Goal: Task Accomplishment & Management: Use online tool/utility

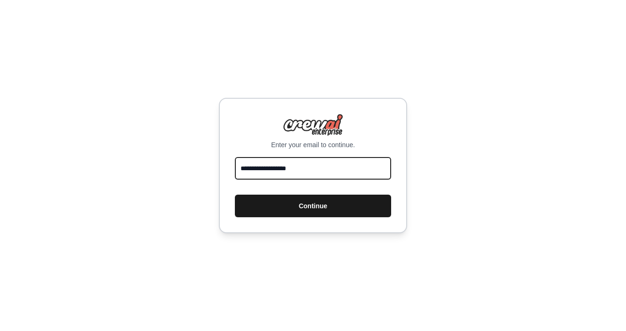
type input "**********"
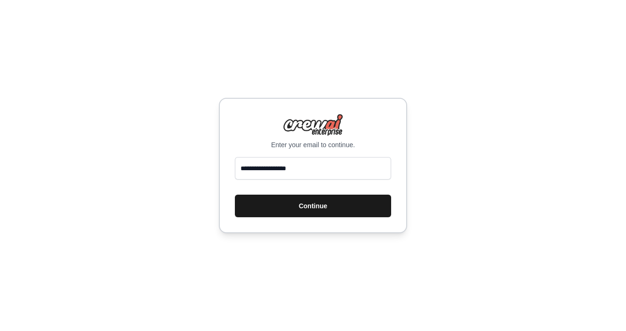
click at [309, 205] on button "Continue" at bounding box center [313, 206] width 156 height 23
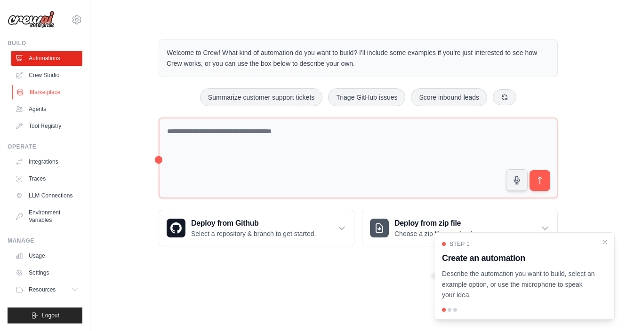
click at [42, 91] on link "Marketplace" at bounding box center [47, 92] width 71 height 15
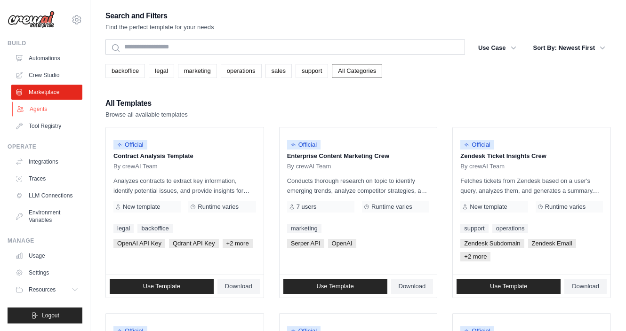
click at [39, 108] on link "Agents" at bounding box center [47, 109] width 71 height 15
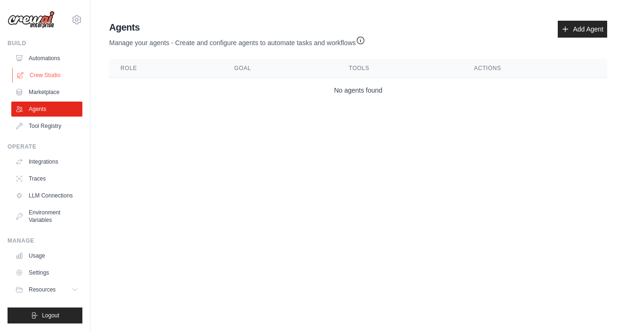
click at [49, 77] on link "Crew Studio" at bounding box center [47, 75] width 71 height 15
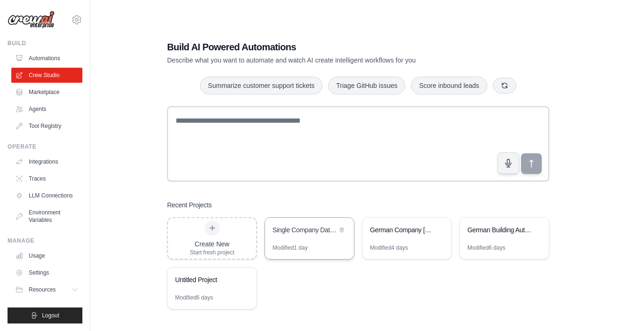
click at [301, 234] on div "Single Company Data Processing Micro-Crew" at bounding box center [305, 230] width 64 height 9
click at [280, 245] on div "Modified 1 day" at bounding box center [290, 248] width 35 height 8
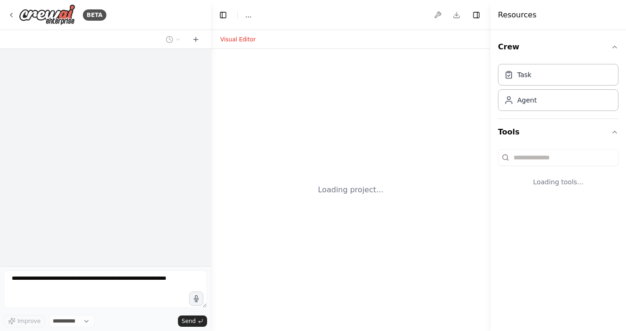
select select "****"
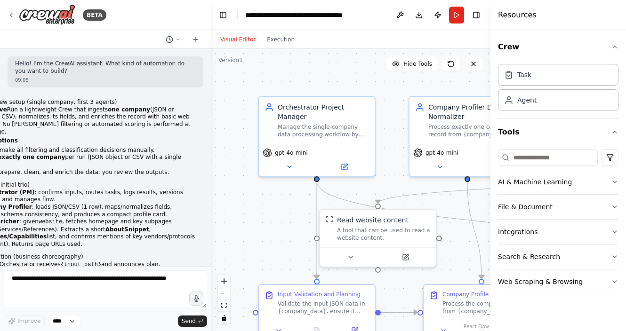
scroll to position [4347, 0]
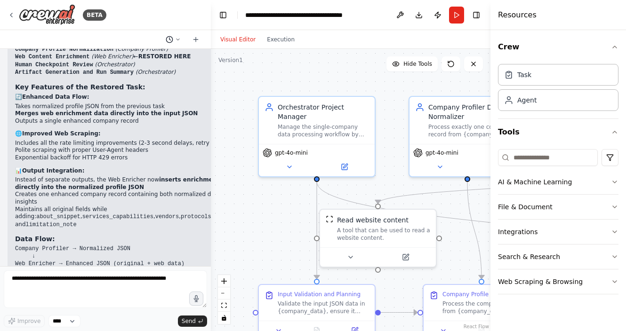
click at [178, 40] on icon at bounding box center [178, 39] width 3 height 1
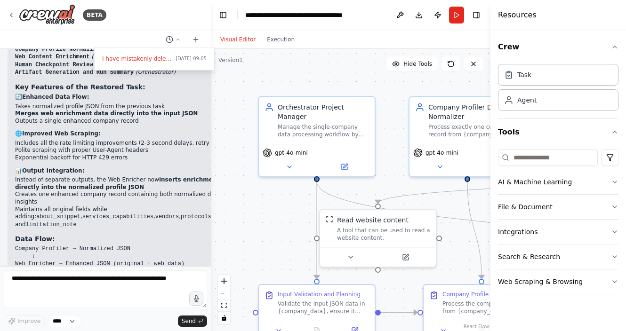
click at [230, 91] on div ".deletable-edge-delete-btn { width: 20px; height: 20px; border: 0px solid #ffff…" at bounding box center [351, 190] width 280 height 282
click at [358, 14] on icon "breadcrumb" at bounding box center [359, 15] width 8 height 8
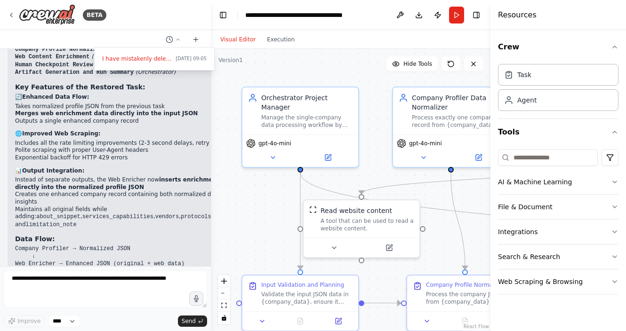
drag, startPoint x: 278, startPoint y: 243, endPoint x: 261, endPoint y: 234, distance: 19.0
click at [261, 234] on div ".deletable-edge-delete-btn { width: 20px; height: 20px; border: 0px solid #ffff…" at bounding box center [351, 190] width 280 height 282
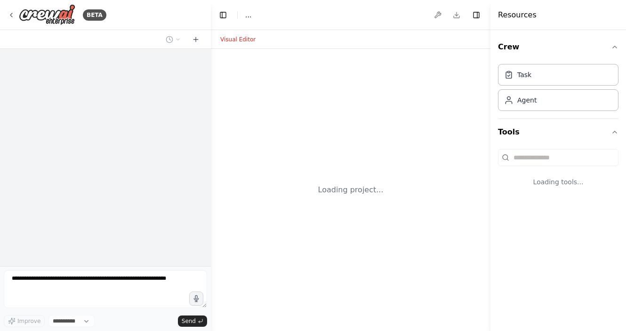
select select "****"
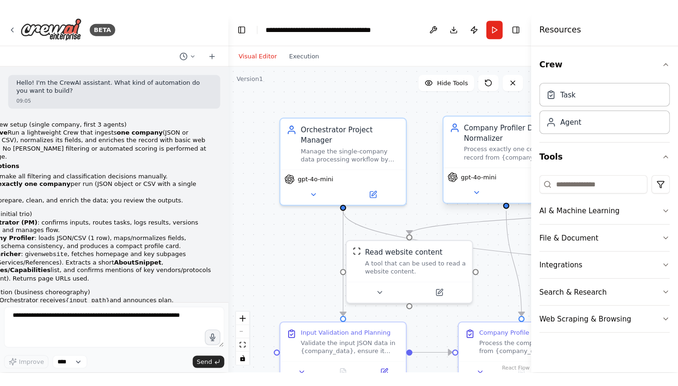
scroll to position [4347, 0]
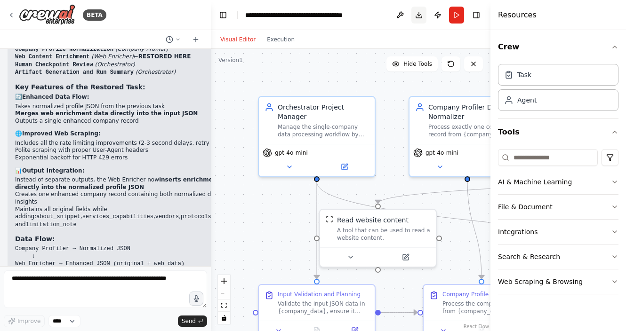
click at [419, 15] on button "Download" at bounding box center [418, 15] width 15 height 17
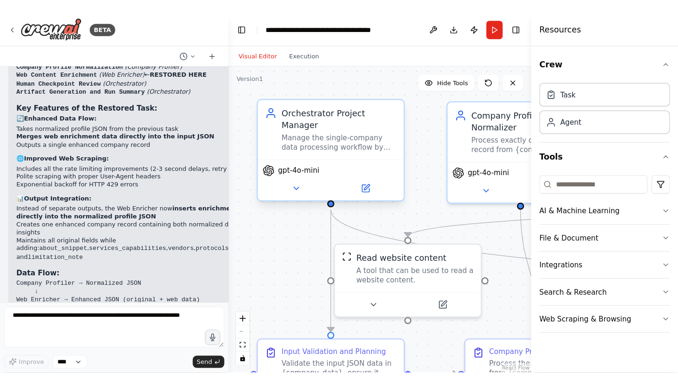
scroll to position [4323, 0]
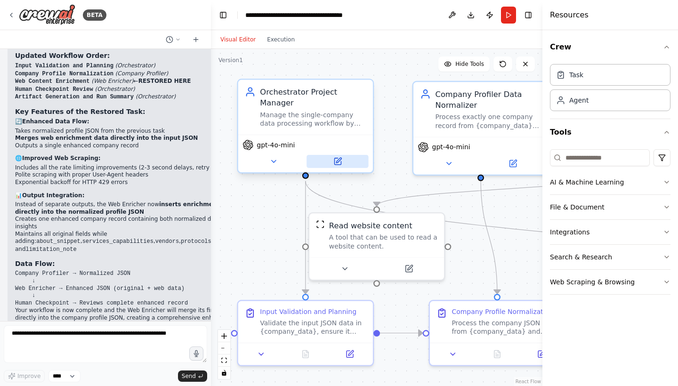
click at [338, 161] on icon at bounding box center [338, 160] width 5 height 5
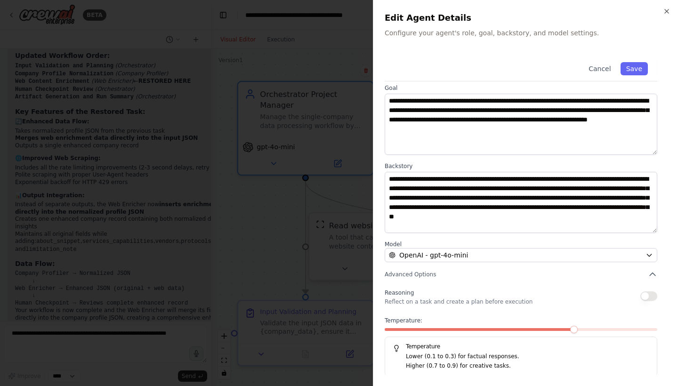
scroll to position [38, 0]
click at [626, 255] on icon "button" at bounding box center [649, 256] width 8 height 8
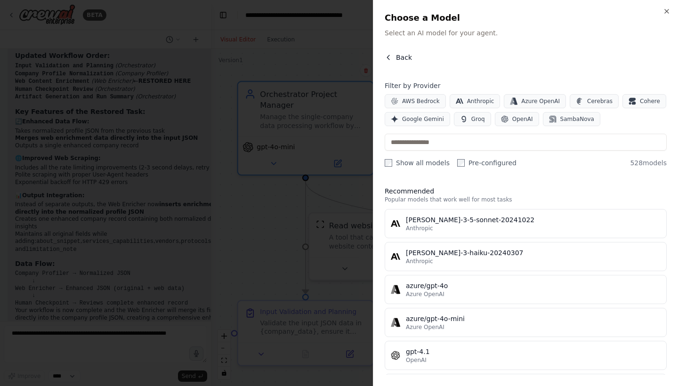
click at [391, 57] on icon "button" at bounding box center [389, 58] width 8 height 8
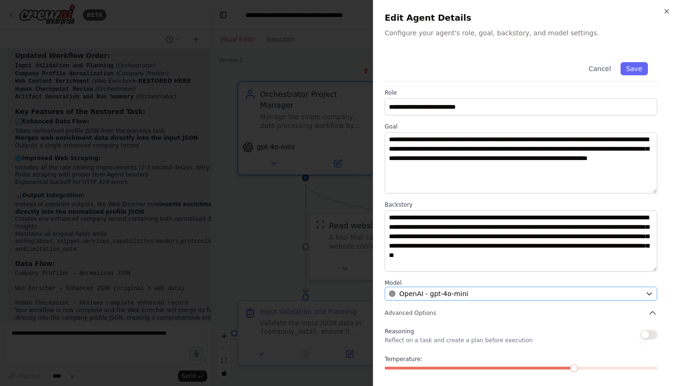
click at [626, 294] on icon "button" at bounding box center [649, 294] width 4 height 2
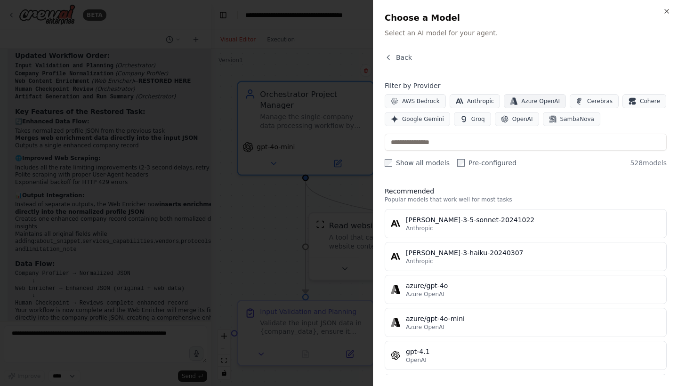
click at [539, 101] on span "Azure OpenAI" at bounding box center [540, 101] width 39 height 8
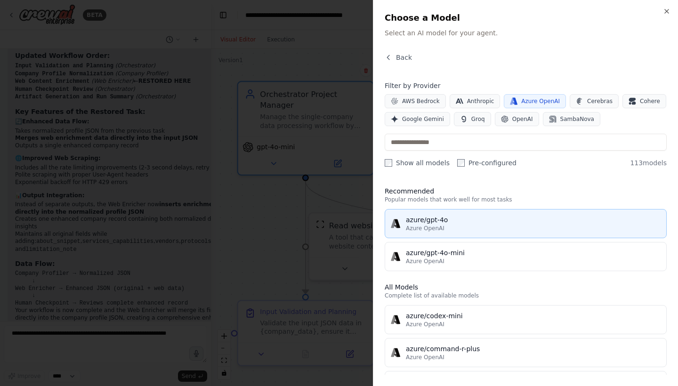
click at [423, 222] on div "azure/gpt-4o" at bounding box center [533, 219] width 255 height 9
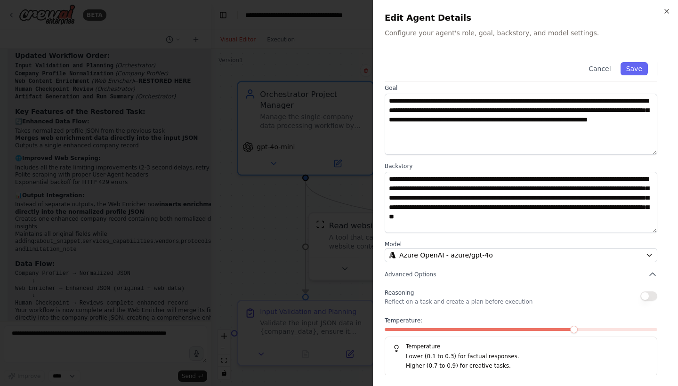
scroll to position [38, 0]
click at [626, 297] on button "button" at bounding box center [648, 296] width 17 height 9
click at [626, 275] on icon "button" at bounding box center [652, 274] width 9 height 9
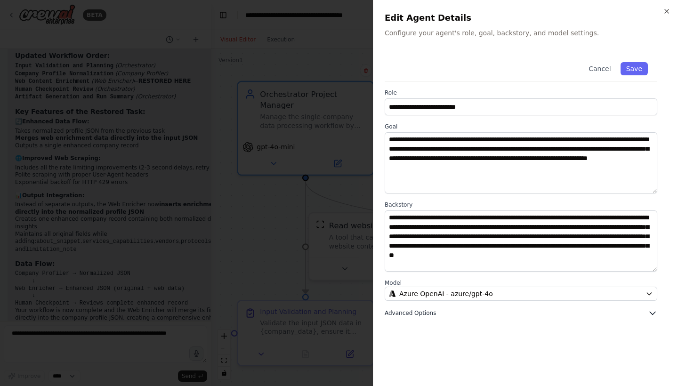
click at [626, 310] on icon "button" at bounding box center [652, 312] width 9 height 9
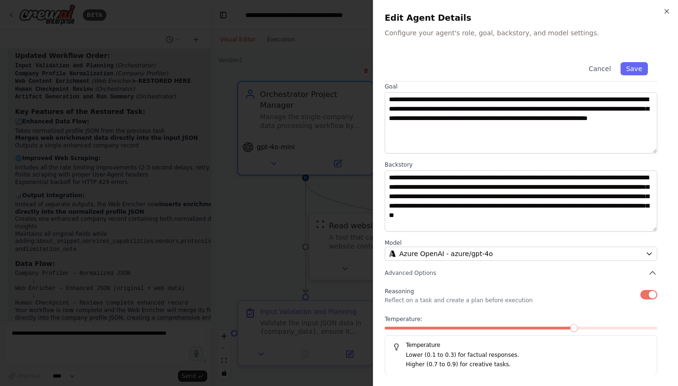
scroll to position [38, 0]
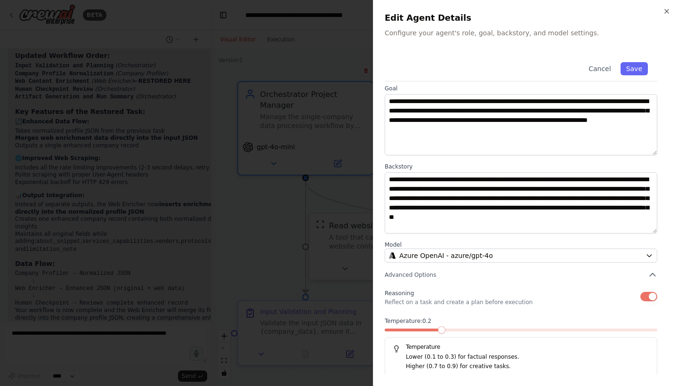
click at [449, 331] on div "Temperature: 0.2 Temperature Lower (0.1 to 0.3) for factual responses. Higher (…" at bounding box center [521, 347] width 273 height 60
click at [626, 70] on button "Save" at bounding box center [634, 68] width 27 height 13
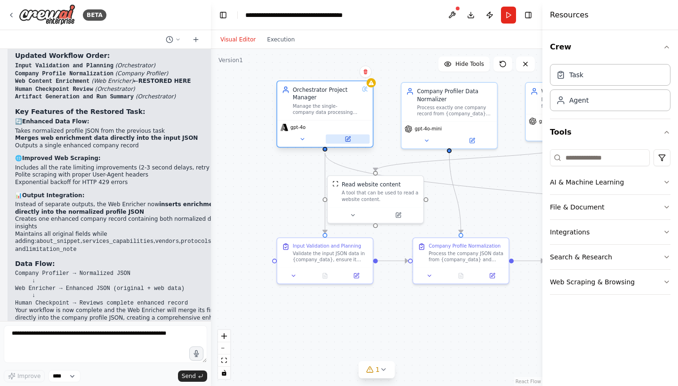
click at [347, 140] on icon at bounding box center [348, 139] width 5 height 5
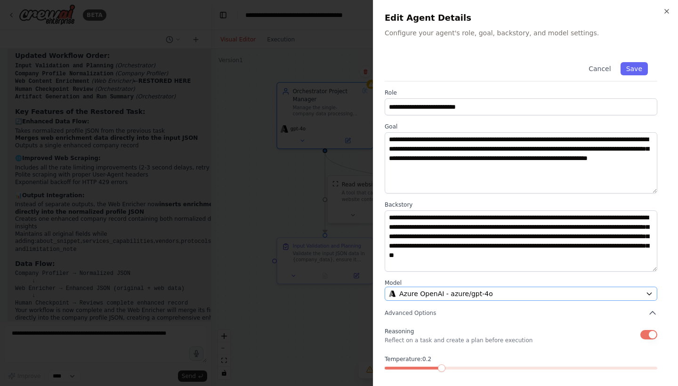
click at [626, 292] on icon "button" at bounding box center [649, 294] width 8 height 8
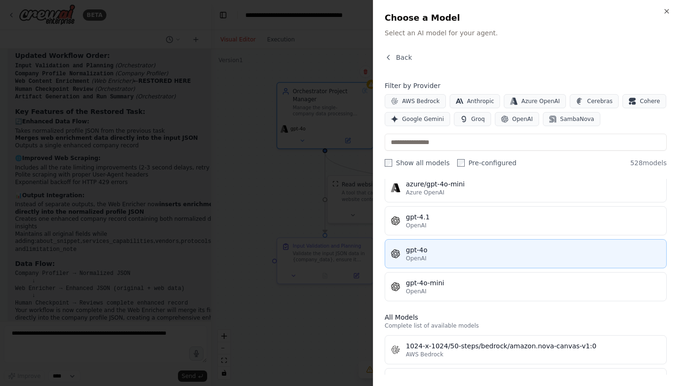
scroll to position [134, 0]
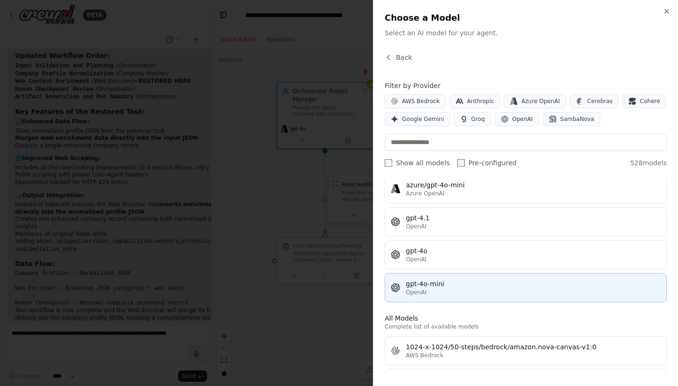
click at [427, 286] on div "gpt-4o-mini" at bounding box center [533, 283] width 255 height 9
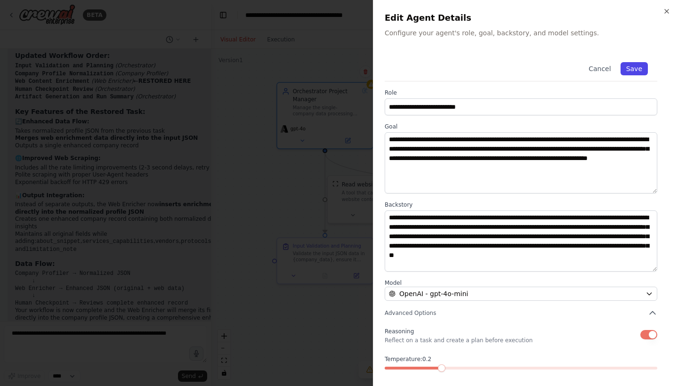
click at [626, 69] on button "Save" at bounding box center [634, 68] width 27 height 13
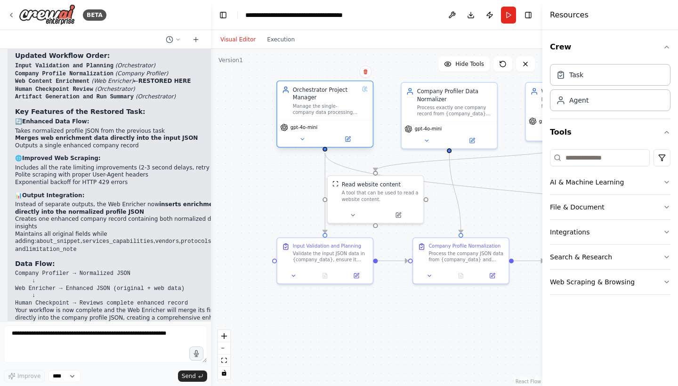
click at [365, 89] on icon at bounding box center [364, 88] width 1 height 1
click at [283, 92] on icon at bounding box center [285, 92] width 5 height 2
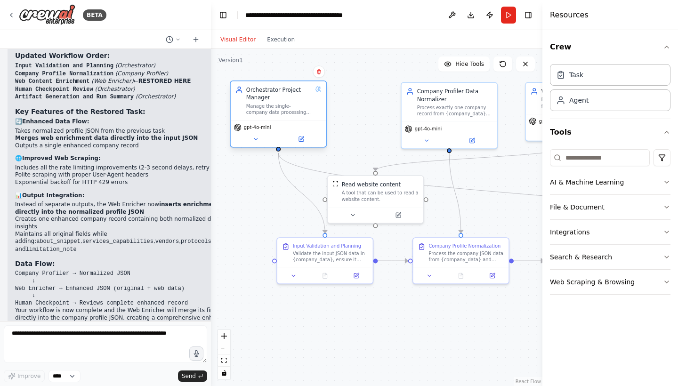
drag, startPoint x: 349, startPoint y: 91, endPoint x: 299, endPoint y: 91, distance: 49.4
click at [299, 91] on div "Orchestrator Project Manager" at bounding box center [279, 94] width 66 height 16
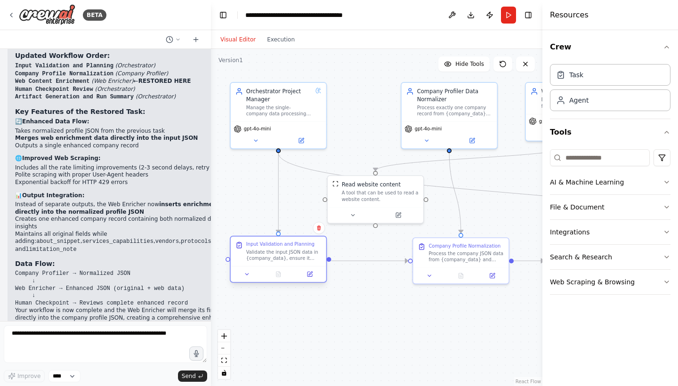
drag, startPoint x: 341, startPoint y: 253, endPoint x: 296, endPoint y: 252, distance: 44.7
click at [296, 252] on div "Validate the input JSON data in {company_data}, ensure it contains exactly one …" at bounding box center [283, 255] width 75 height 12
click at [311, 275] on icon at bounding box center [309, 274] width 5 height 5
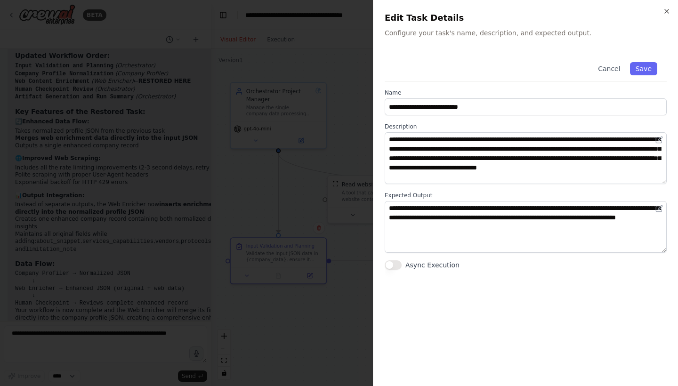
click at [394, 267] on button "Async Execution" at bounding box center [393, 264] width 17 height 9
click at [626, 70] on button "Save" at bounding box center [643, 68] width 27 height 13
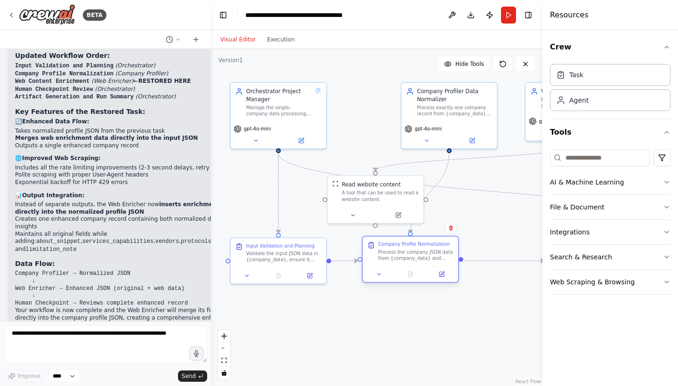
drag, startPoint x: 465, startPoint y: 253, endPoint x: 418, endPoint y: 255, distance: 47.1
click at [418, 255] on div "Process the company JSON data from {company_data} and normalize fields accordin…" at bounding box center [415, 255] width 75 height 12
click at [443, 274] on icon at bounding box center [441, 274] width 5 height 5
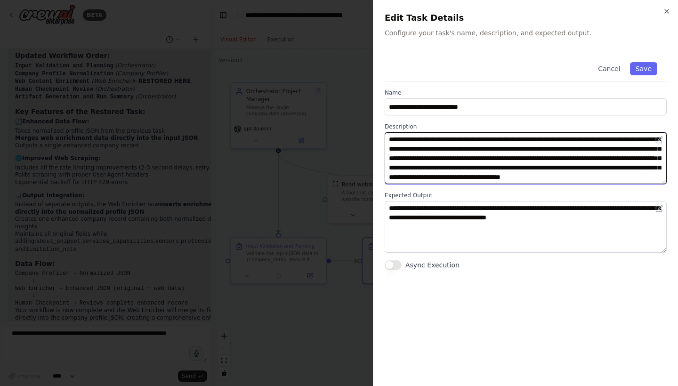
click at [521, 169] on textarea "**********" at bounding box center [526, 158] width 282 height 52
type textarea "**********"
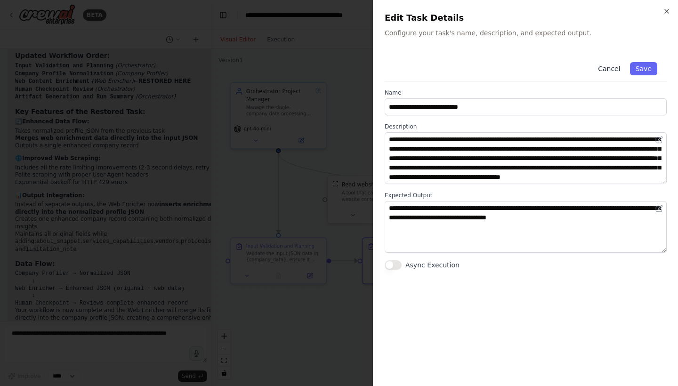
click at [608, 69] on button "Cancel" at bounding box center [608, 68] width 33 height 13
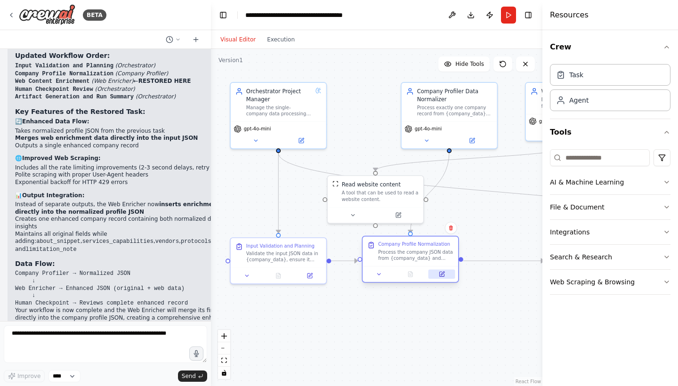
click at [442, 276] on icon at bounding box center [441, 274] width 5 height 5
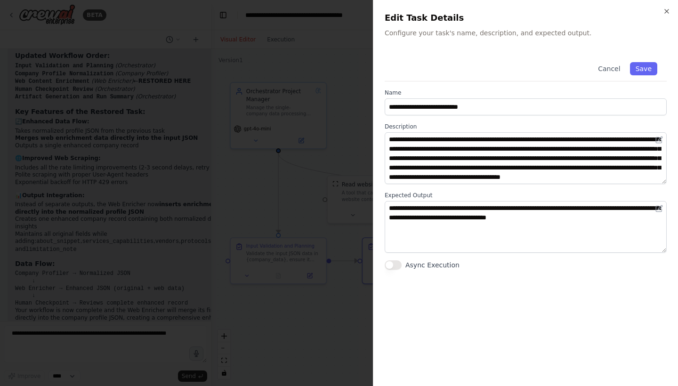
scroll to position [9, 0]
click at [626, 11] on icon "button" at bounding box center [667, 12] width 8 height 8
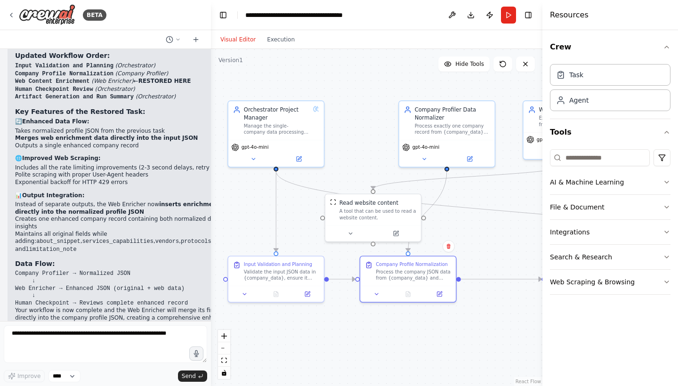
drag, startPoint x: 483, startPoint y: 177, endPoint x: 481, endPoint y: 195, distance: 18.5
click at [481, 195] on div ".deletable-edge-delete-btn { width: 20px; height: 20px; border: 0px solid #ffff…" at bounding box center [376, 217] width 331 height 337
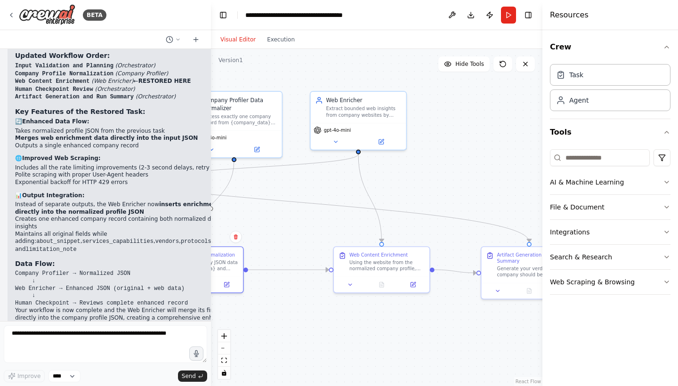
drag, startPoint x: 482, startPoint y: 227, endPoint x: 269, endPoint y: 218, distance: 213.0
click at [269, 218] on div ".deletable-edge-delete-btn { width: 20px; height: 20px; border: 0px solid #ffff…" at bounding box center [376, 217] width 331 height 337
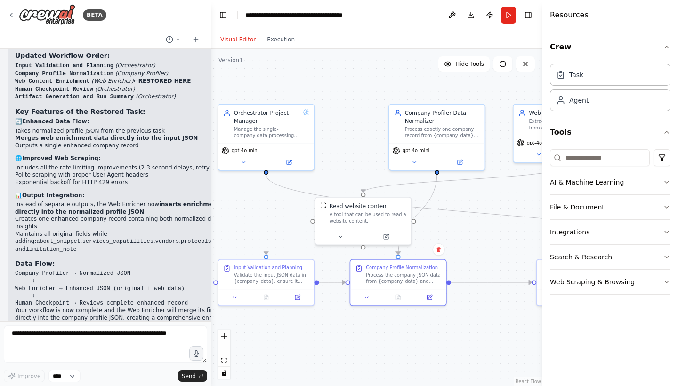
drag, startPoint x: 276, startPoint y: 225, endPoint x: 479, endPoint y: 237, distance: 203.3
click at [479, 237] on div ".deletable-edge-delete-btn { width: 20px; height: 20px; border: 0px solid #ffff…" at bounding box center [376, 217] width 331 height 337
click at [475, 283] on div ".deletable-edge-delete-btn { width: 20px; height: 20px; border: 0px solid #ffff…" at bounding box center [376, 217] width 331 height 337
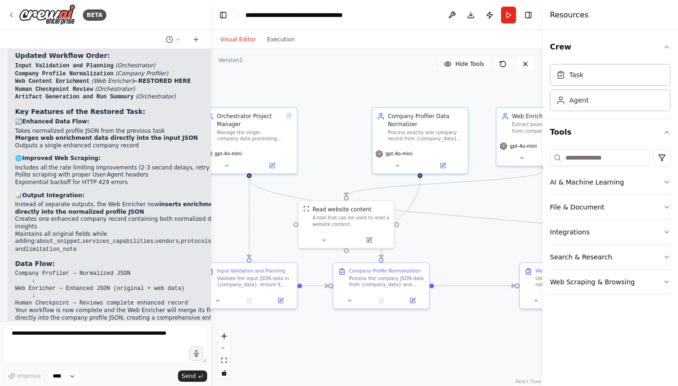
drag, startPoint x: 475, startPoint y: 283, endPoint x: 458, endPoint y: 287, distance: 17.3
click at [458, 287] on div ".deletable-edge-delete-btn { width: 20px; height: 20px; border: 0px solid #ffff…" at bounding box center [376, 217] width 331 height 337
click at [414, 301] on icon at bounding box center [412, 299] width 5 height 5
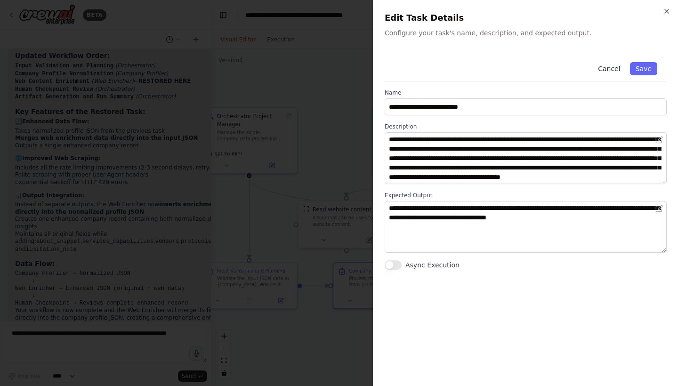
click at [612, 71] on button "Cancel" at bounding box center [608, 68] width 33 height 13
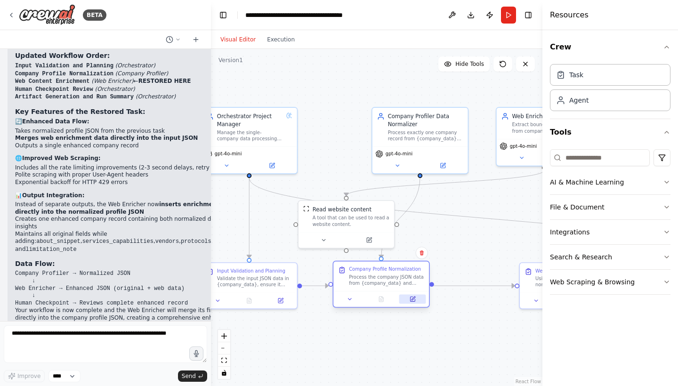
click at [414, 300] on icon at bounding box center [412, 299] width 5 height 5
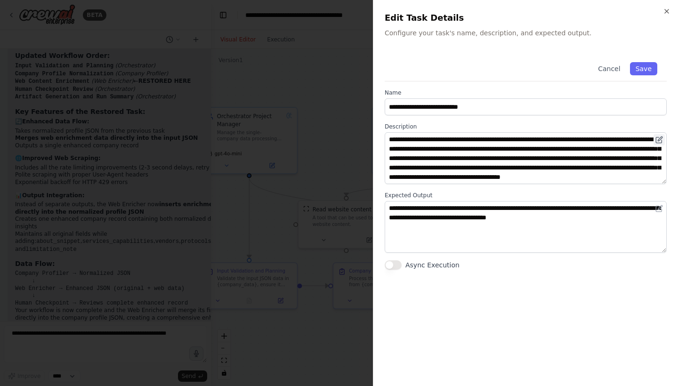
click at [626, 141] on icon at bounding box center [660, 139] width 4 height 4
click at [626, 140] on icon at bounding box center [660, 139] width 4 height 4
click at [626, 139] on icon at bounding box center [660, 139] width 4 height 4
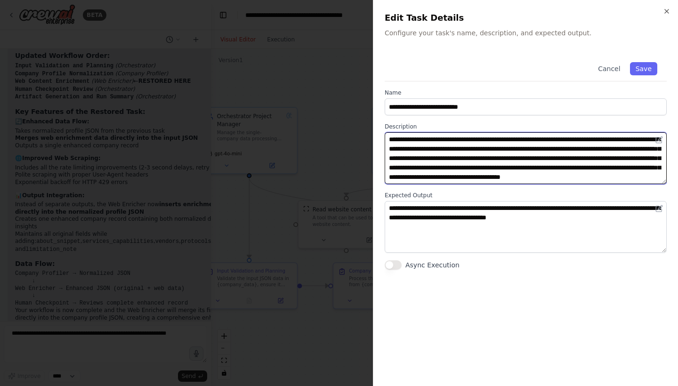
click at [626, 163] on textarea "**********" at bounding box center [526, 158] width 282 height 52
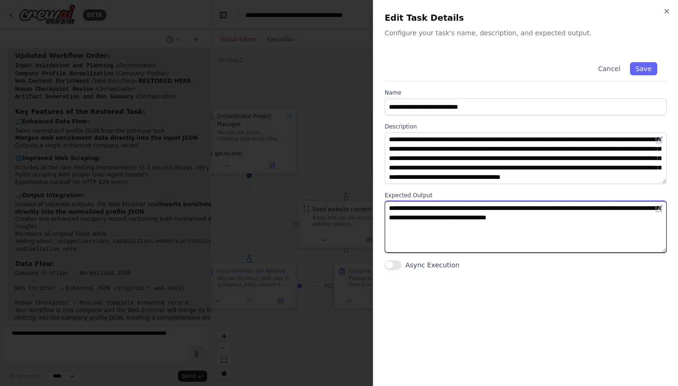
click at [449, 218] on textarea "**********" at bounding box center [526, 227] width 282 height 52
drag, startPoint x: 597, startPoint y: 216, endPoint x: 390, endPoint y: 199, distance: 207.9
click at [390, 199] on div "**********" at bounding box center [526, 222] width 282 height 61
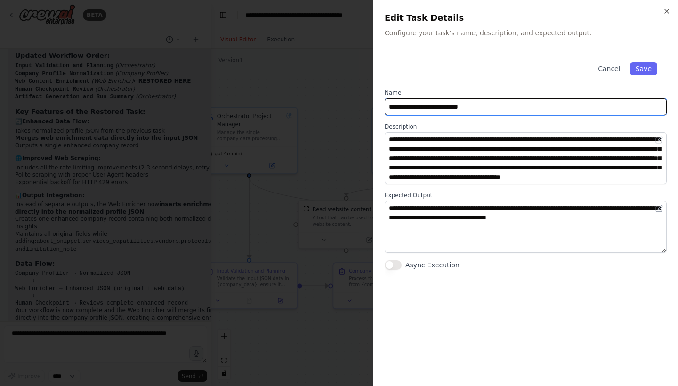
drag, startPoint x: 492, startPoint y: 107, endPoint x: 380, endPoint y: 105, distance: 111.6
click at [380, 105] on div "**********" at bounding box center [525, 193] width 305 height 386
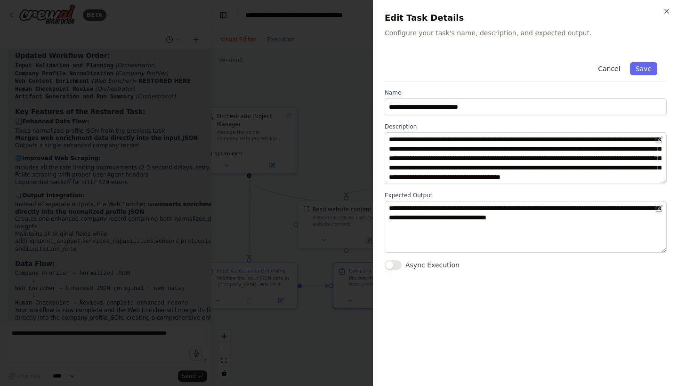
click at [616, 66] on button "Cancel" at bounding box center [608, 68] width 33 height 13
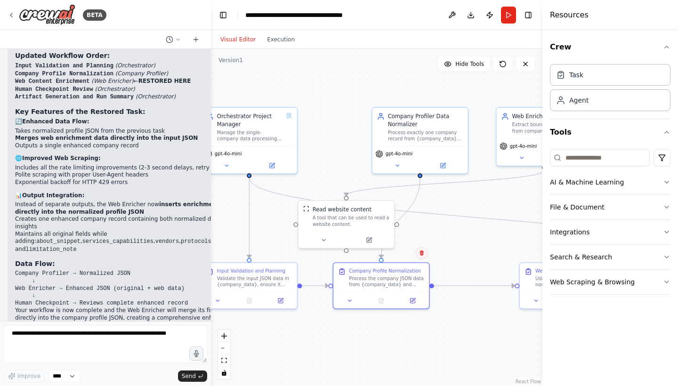
click at [422, 254] on icon at bounding box center [422, 252] width 4 height 5
click at [397, 254] on button "Confirm" at bounding box center [394, 252] width 33 height 11
click at [443, 273] on div ".deletable-edge-delete-btn { width: 20px; height: 20px; border: 0px solid #ffff…" at bounding box center [376, 217] width 331 height 337
drag, startPoint x: 301, startPoint y: 285, endPoint x: 518, endPoint y: 286, distance: 217.0
click at [482, 286] on div "Orchestrator Project Manager Manage the single-company data processing workflow…" at bounding box center [346, 207] width 274 height 278
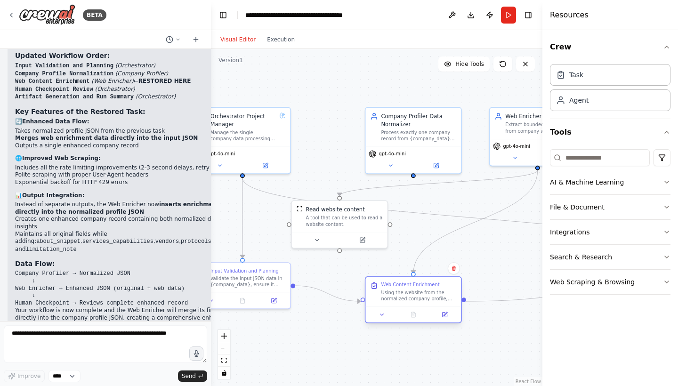
drag, startPoint x: 531, startPoint y: 287, endPoint x: 379, endPoint y: 303, distance: 153.4
click at [379, 303] on div "Web Content Enrichment Using the website from the normalized company profile, f…" at bounding box center [413, 292] width 96 height 30
click at [444, 314] on icon at bounding box center [444, 315] width 5 height 5
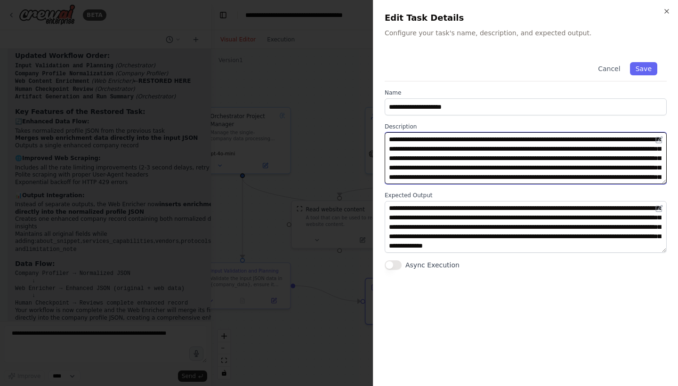
click at [444, 138] on textarea "**********" at bounding box center [526, 158] width 282 height 52
click at [542, 166] on textarea "**********" at bounding box center [526, 158] width 282 height 52
type textarea "**********"
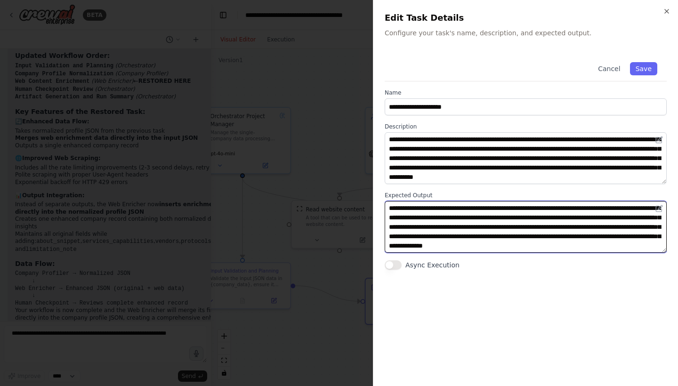
click at [473, 208] on textarea "**********" at bounding box center [526, 227] width 282 height 52
click at [626, 245] on textarea "**********" at bounding box center [526, 227] width 282 height 52
type textarea "**********"
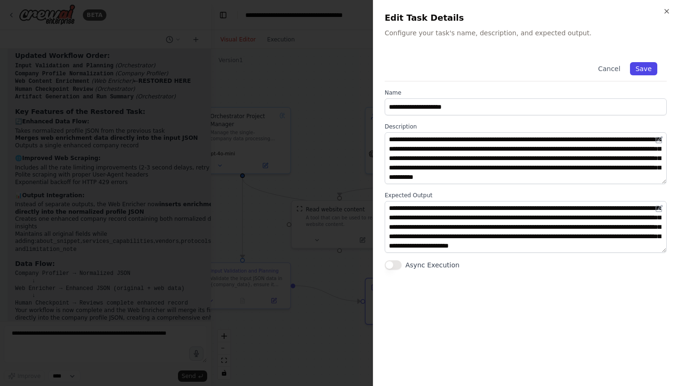
click at [626, 69] on button "Save" at bounding box center [643, 68] width 27 height 13
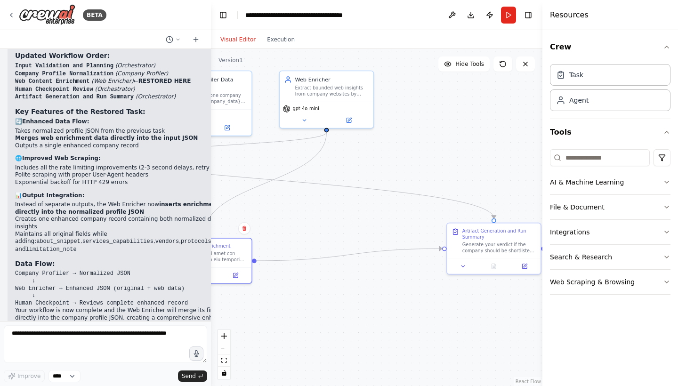
drag, startPoint x: 499, startPoint y: 324, endPoint x: 288, endPoint y: 284, distance: 214.3
click at [288, 284] on div ".deletable-edge-delete-btn { width: 20px; height: 20px; border: 0px solid #ffff…" at bounding box center [376, 217] width 331 height 337
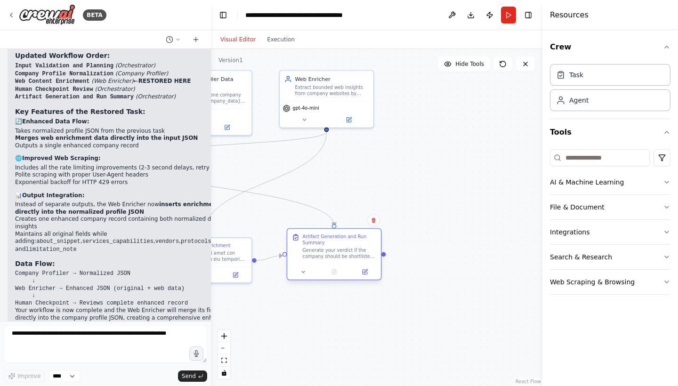
drag, startPoint x: 495, startPoint y: 237, endPoint x: 336, endPoint y: 247, distance: 159.4
click at [336, 247] on div "Artifact Generation and Run Summary Generate your verdict if the company should…" at bounding box center [340, 247] width 74 height 26
click at [367, 272] on icon at bounding box center [365, 272] width 5 height 5
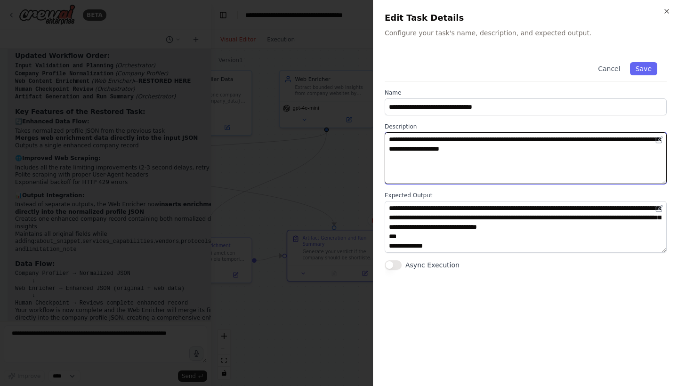
drag, startPoint x: 557, startPoint y: 149, endPoint x: 449, endPoint y: 147, distance: 108.3
click at [449, 147] on textarea "**********" at bounding box center [526, 158] width 282 height 52
type textarea "**********"
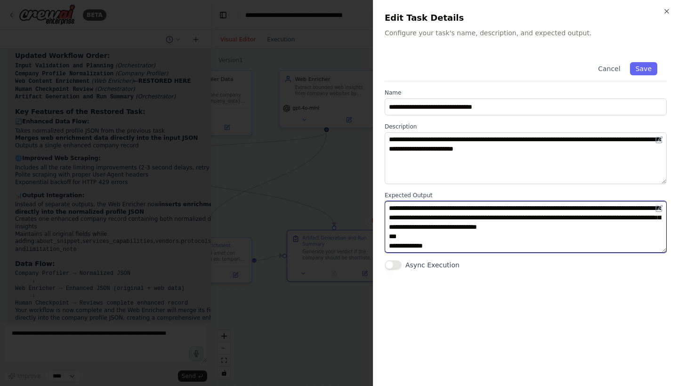
drag, startPoint x: 598, startPoint y: 208, endPoint x: 564, endPoint y: 204, distance: 34.6
click at [564, 204] on textarea at bounding box center [526, 227] width 282 height 52
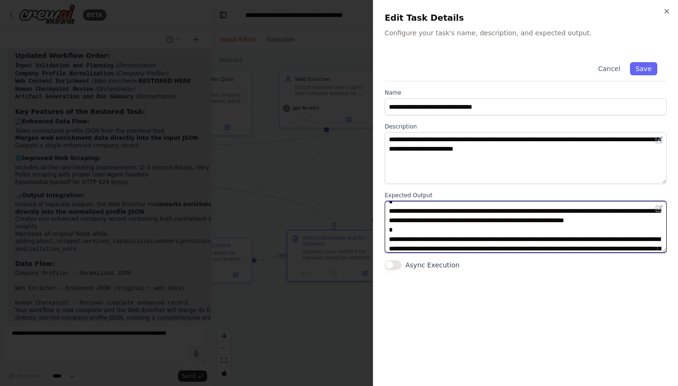
scroll to position [225, 0]
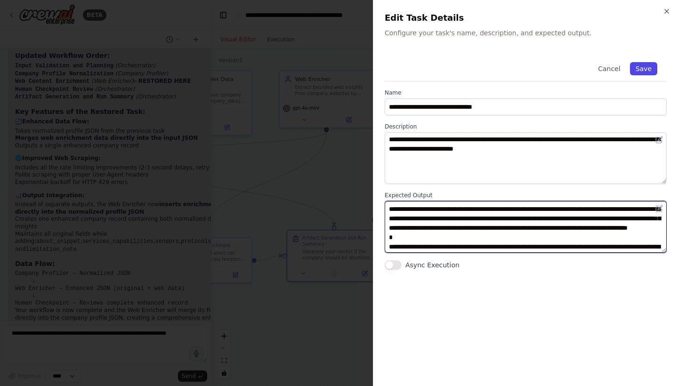
type textarea "**********"
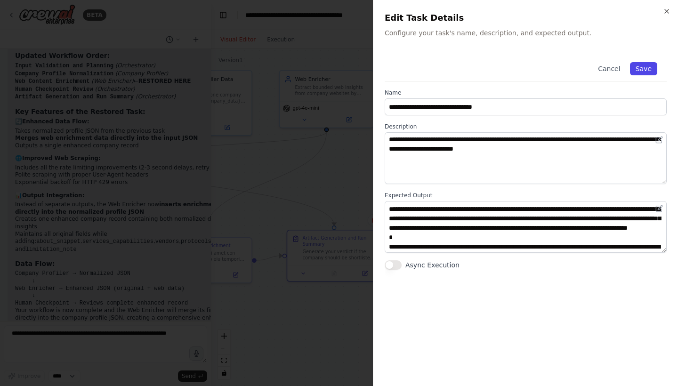
click at [626, 71] on button "Save" at bounding box center [643, 68] width 27 height 13
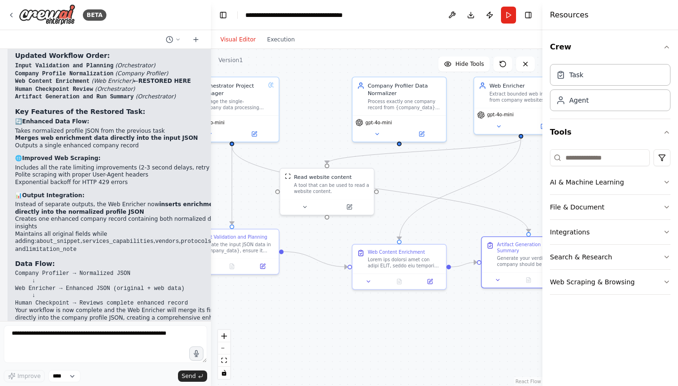
drag, startPoint x: 367, startPoint y: 188, endPoint x: 561, endPoint y: 194, distance: 194.5
click at [561, 194] on div "BETA Hello! I'm the CrewAI assistant. What kind of automation do you want to bu…" at bounding box center [339, 193] width 678 height 386
click at [510, 16] on button "Run" at bounding box center [508, 15] width 15 height 17
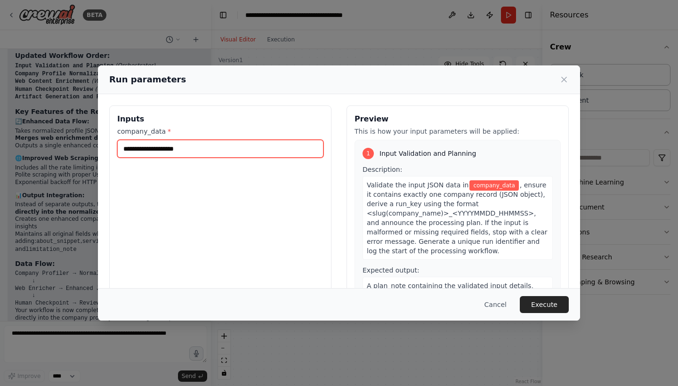
click at [170, 151] on input "company_data *" at bounding box center [220, 149] width 206 height 18
paste input "**********"
type input "**********"
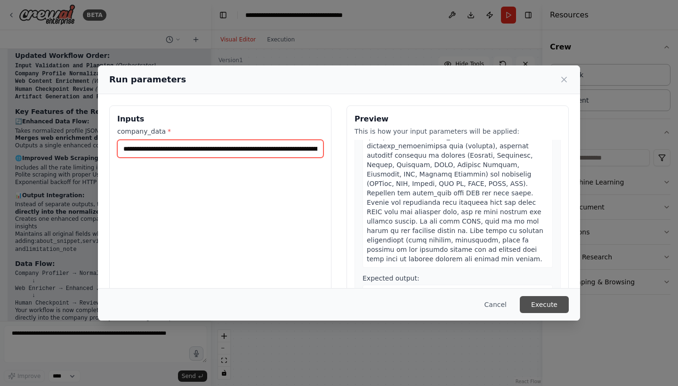
scroll to position [1029, 0]
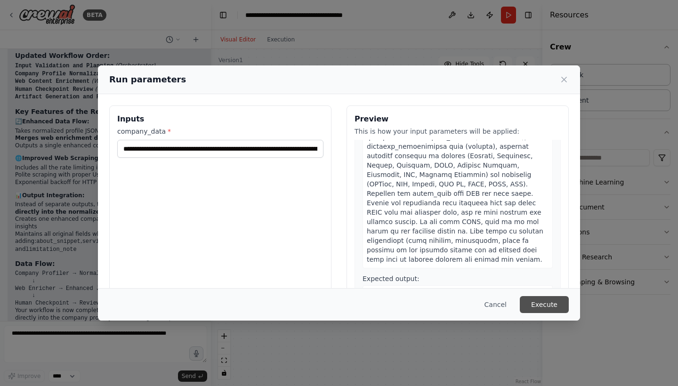
click at [547, 304] on button "Execute" at bounding box center [544, 304] width 49 height 17
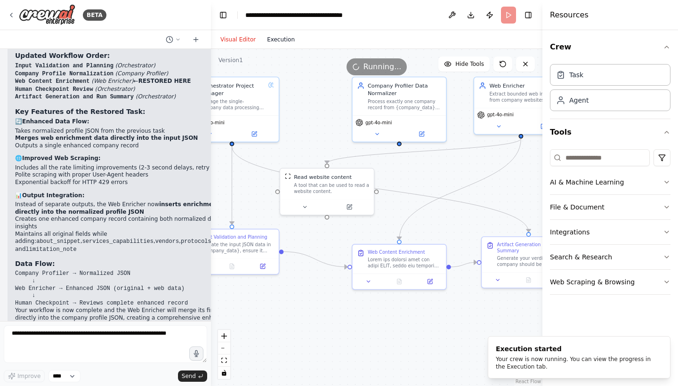
click at [281, 40] on button "Execution" at bounding box center [280, 39] width 39 height 11
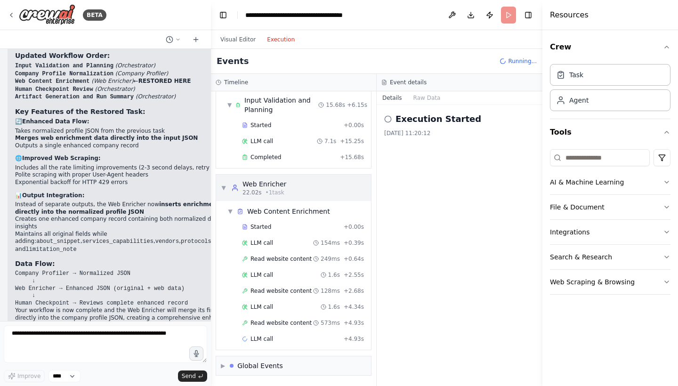
scroll to position [65, 0]
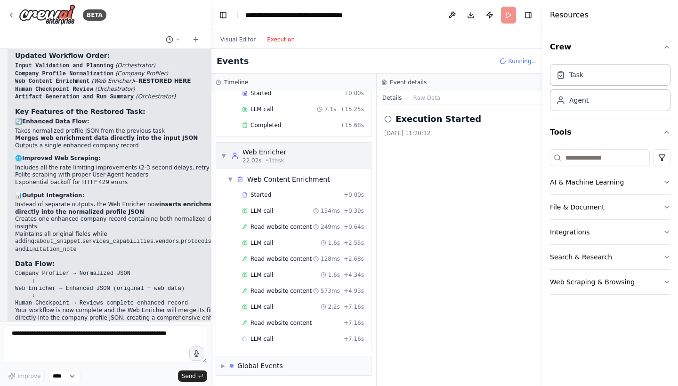
click at [260, 155] on div "Web Enricher" at bounding box center [264, 151] width 44 height 9
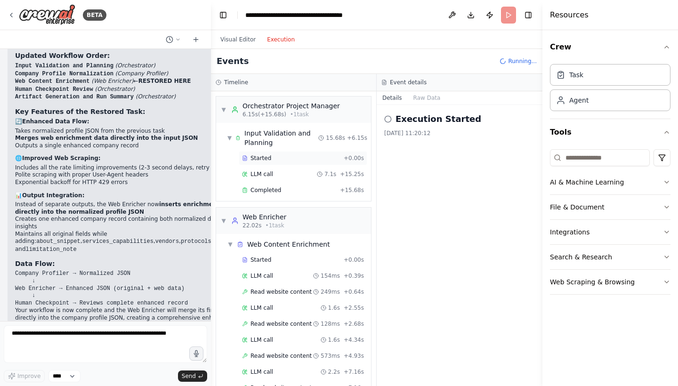
scroll to position [0, 0]
click at [262, 193] on span "Completed" at bounding box center [265, 190] width 31 height 8
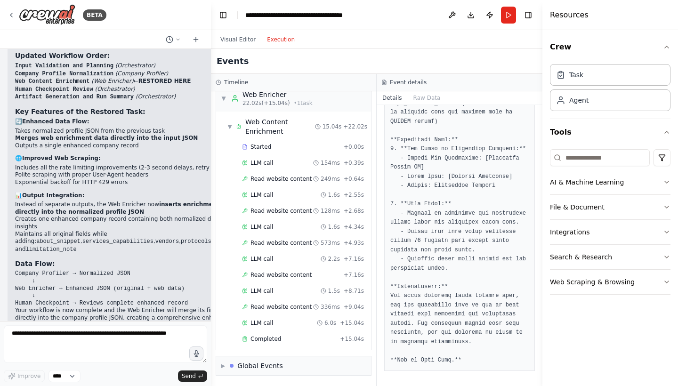
scroll to position [197, 0]
click at [260, 331] on span "Completed" at bounding box center [265, 339] width 31 height 8
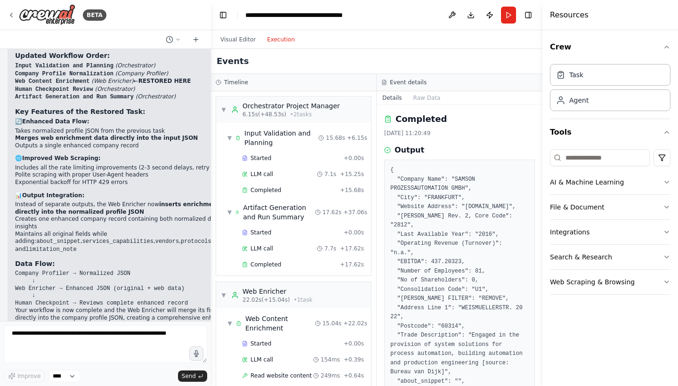
scroll to position [0, 0]
click at [272, 266] on span "Completed" at bounding box center [265, 265] width 31 height 8
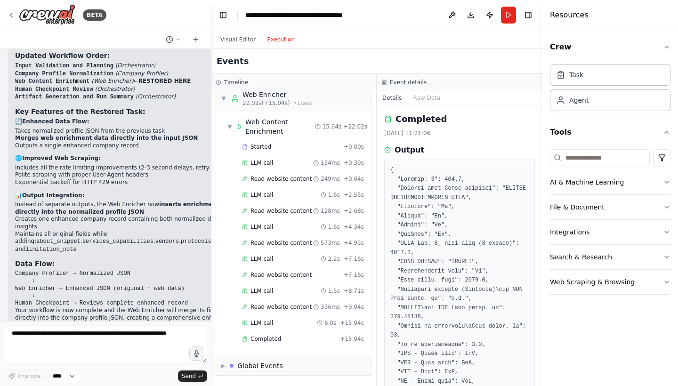
scroll to position [197, 0]
click at [291, 179] on span "Read website content" at bounding box center [280, 179] width 61 height 8
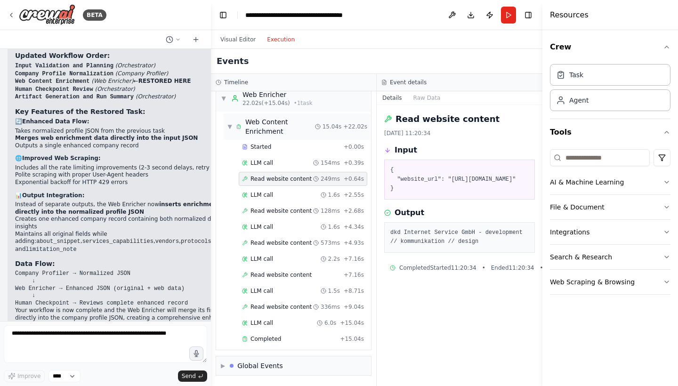
click at [231, 125] on span "▼" at bounding box center [229, 127] width 5 height 8
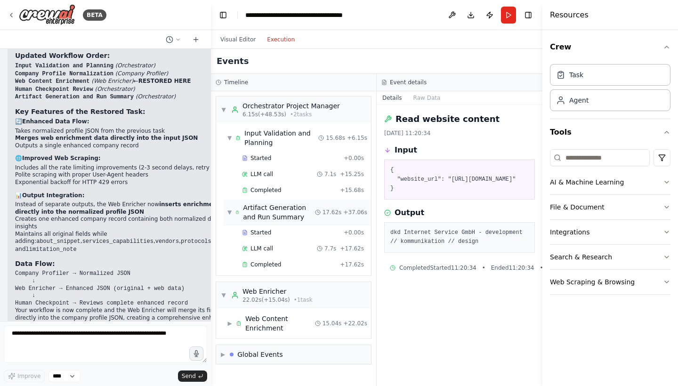
click at [230, 212] on span "▼" at bounding box center [229, 213] width 4 height 8
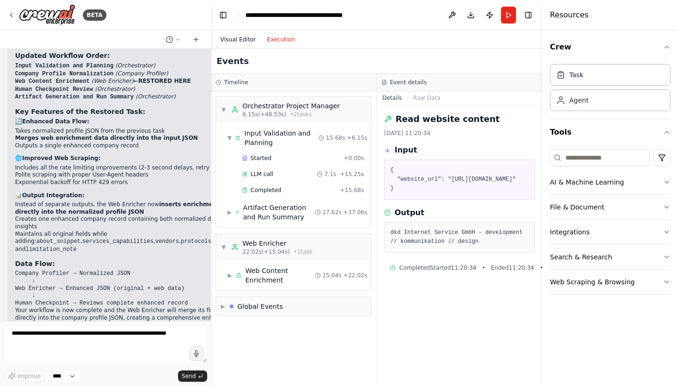
click at [235, 40] on button "Visual Editor" at bounding box center [238, 39] width 47 height 11
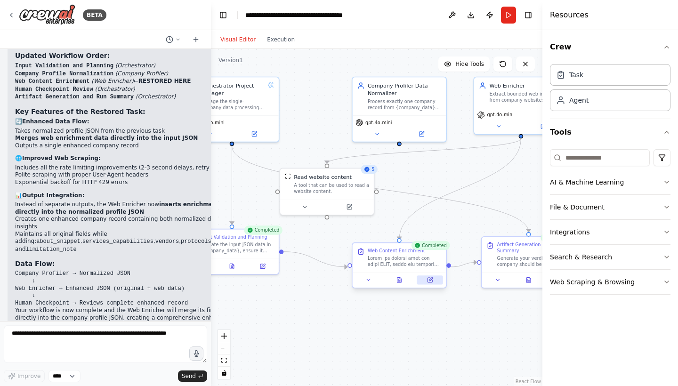
click at [431, 280] on icon at bounding box center [431, 279] width 4 height 4
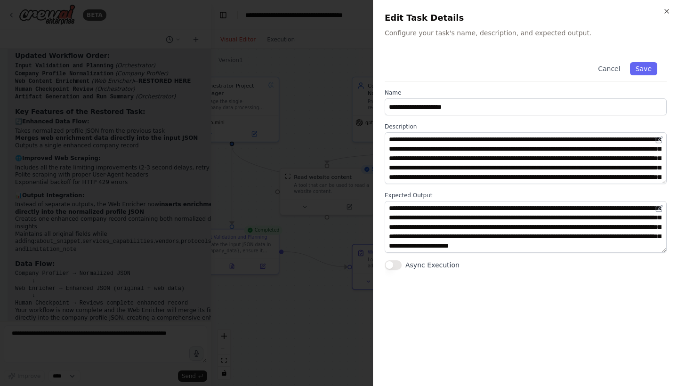
scroll to position [9, 0]
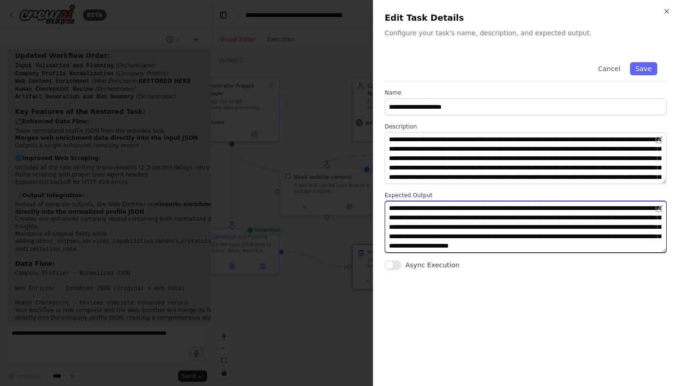
click at [555, 245] on textarea "**********" at bounding box center [526, 227] width 282 height 52
type textarea "**********"
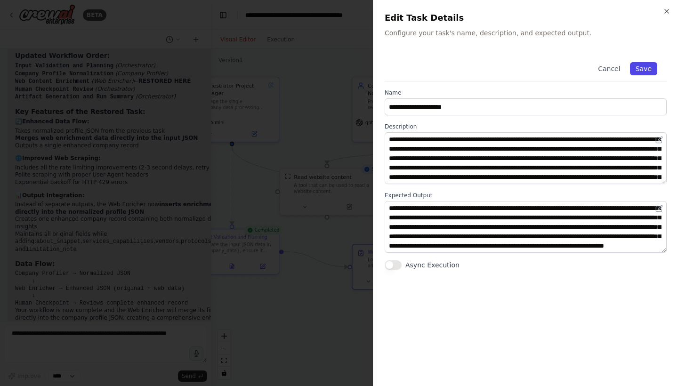
click at [626, 71] on button "Save" at bounding box center [643, 68] width 27 height 13
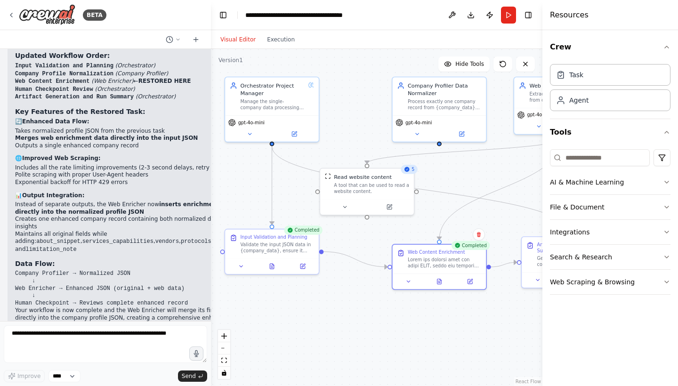
drag, startPoint x: 293, startPoint y: 317, endPoint x: 333, endPoint y: 317, distance: 40.0
click at [333, 317] on div ".deletable-edge-delete-btn { width: 20px; height: 20px; border: 0px solid #ffff…" at bounding box center [376, 217] width 331 height 337
click at [511, 15] on button "Run" at bounding box center [508, 15] width 15 height 17
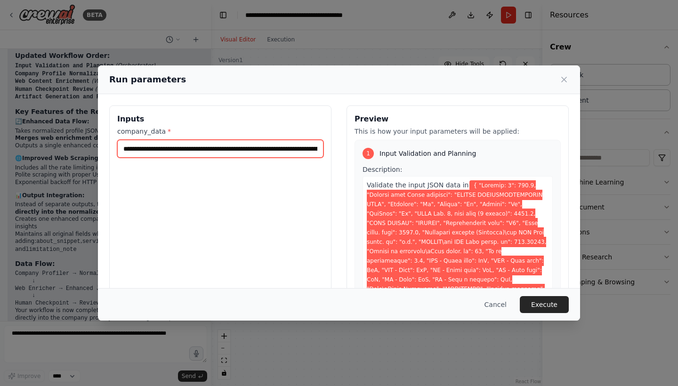
click at [246, 153] on input "company_data *" at bounding box center [220, 149] width 206 height 18
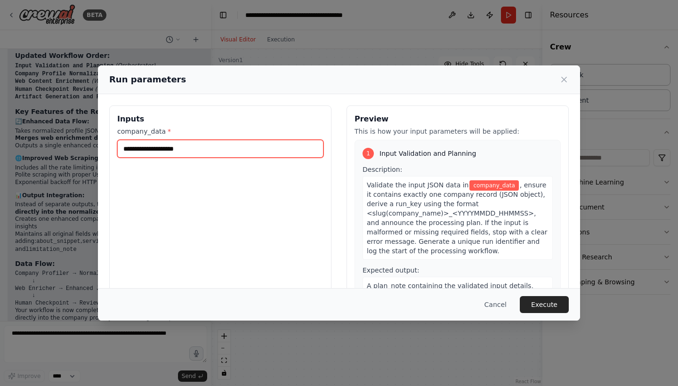
paste input "**********"
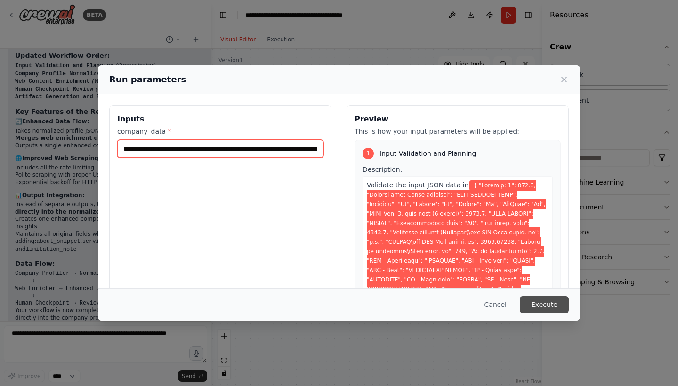
type input "**********"
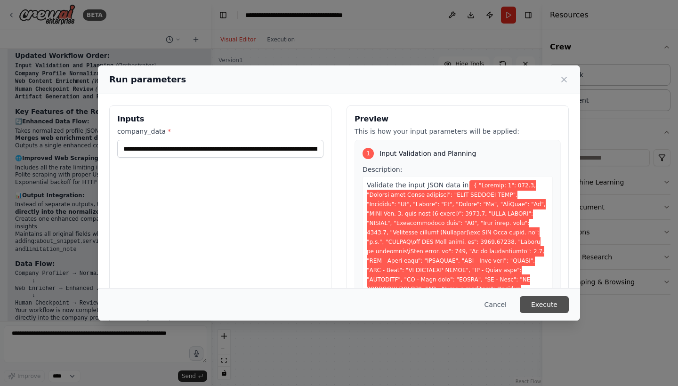
click at [543, 304] on button "Execute" at bounding box center [544, 304] width 49 height 17
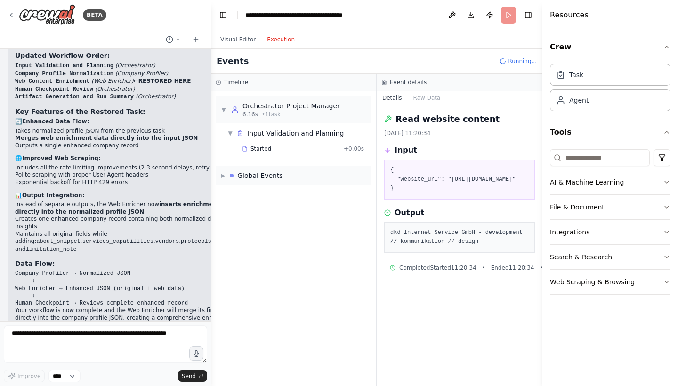
click at [280, 43] on button "Execution" at bounding box center [280, 39] width 39 height 11
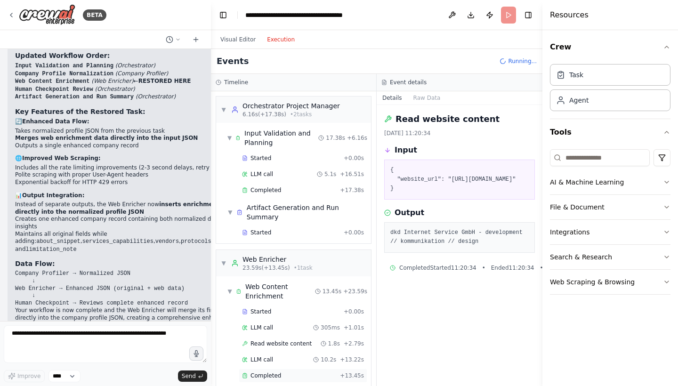
click at [271, 331] on span "Completed" at bounding box center [265, 376] width 31 height 8
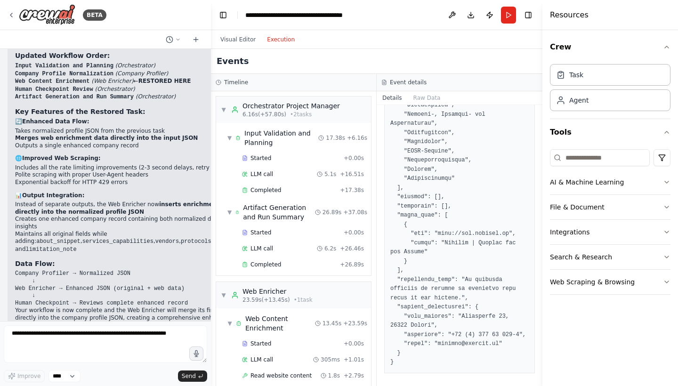
scroll to position [0, 0]
click at [264, 263] on span "Completed" at bounding box center [265, 265] width 31 height 8
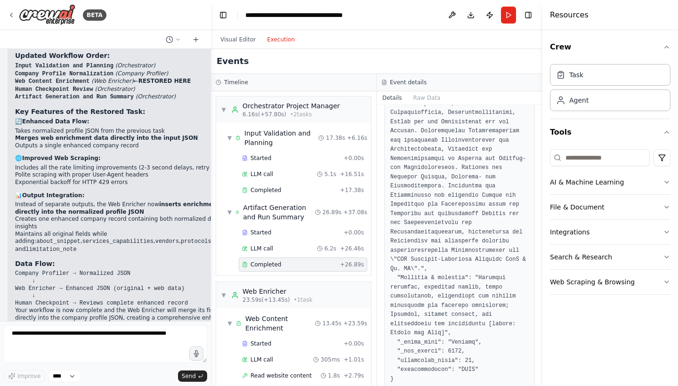
scroll to position [534, 0]
click at [425, 95] on button "Raw Data" at bounding box center [427, 97] width 39 height 13
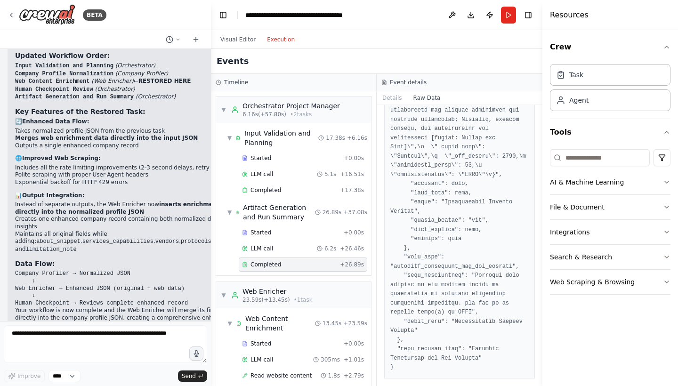
scroll to position [4291, 0]
click at [268, 266] on span "Completed" at bounding box center [265, 265] width 31 height 8
click at [387, 101] on button "Details" at bounding box center [392, 97] width 31 height 13
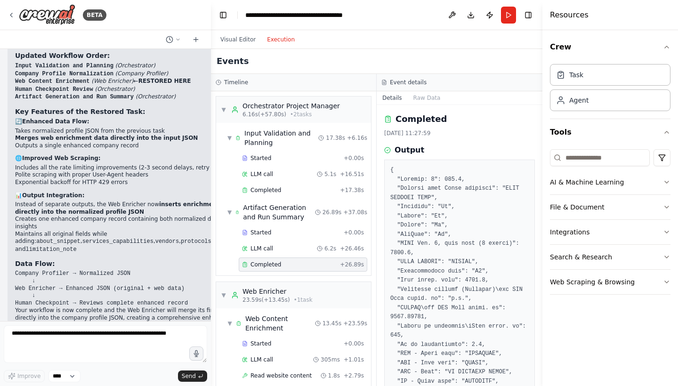
scroll to position [0, 0]
click at [471, 126] on div "Completed 19/08/2025, 11:27:59" at bounding box center [459, 125] width 151 height 24
click at [282, 60] on div "Events" at bounding box center [376, 61] width 331 height 25
click at [244, 43] on button "Visual Editor" at bounding box center [238, 39] width 47 height 11
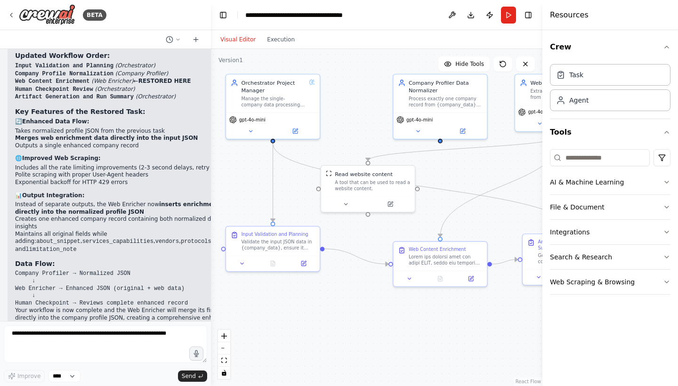
click at [457, 169] on div ".deletable-edge-delete-btn { width: 20px; height: 20px; border: 0px solid #ffff…" at bounding box center [376, 217] width 331 height 337
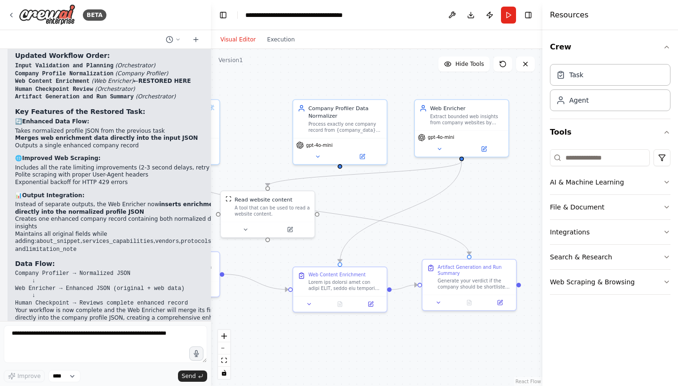
drag, startPoint x: 417, startPoint y: 313, endPoint x: 317, endPoint y: 338, distance: 103.5
click at [317, 331] on div ".deletable-edge-delete-btn { width: 20px; height: 20px; border: 0px solid #ffff…" at bounding box center [376, 217] width 331 height 337
click at [372, 302] on icon at bounding box center [371, 302] width 6 height 6
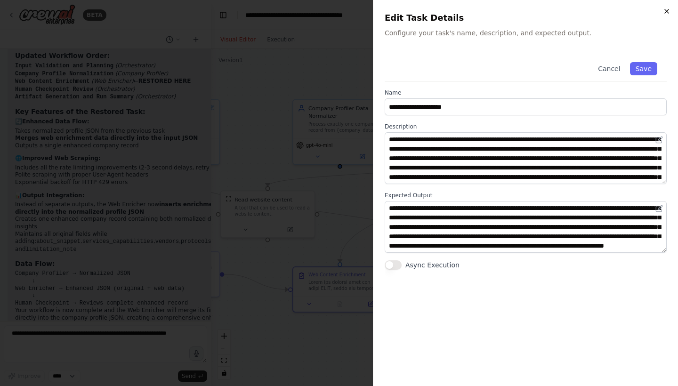
click at [626, 12] on icon "button" at bounding box center [667, 12] width 8 height 8
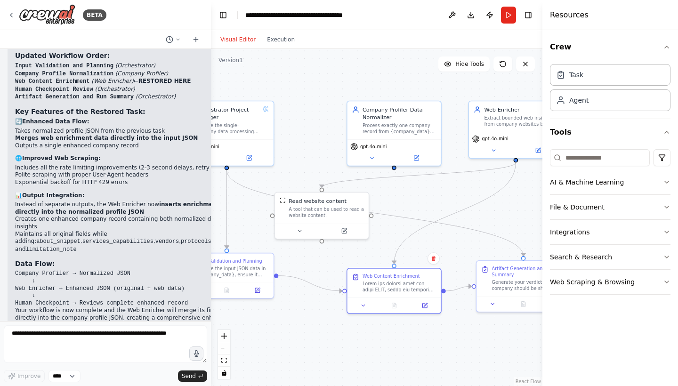
drag, startPoint x: 334, startPoint y: 367, endPoint x: 388, endPoint y: 368, distance: 54.2
click at [388, 331] on div ".deletable-edge-delete-btn { width: 20px; height: 20px; border: 0px solid #ffff…" at bounding box center [376, 217] width 331 height 337
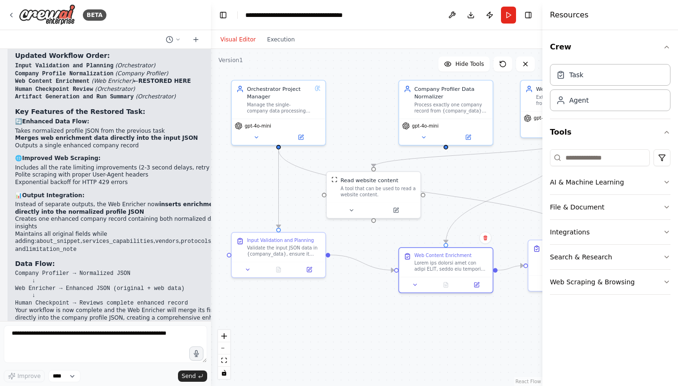
drag, startPoint x: 314, startPoint y: 138, endPoint x: 366, endPoint y: 118, distance: 55.3
click at [366, 118] on div ".deletable-edge-delete-btn { width: 20px; height: 20px; border: 0px solid #ffff…" at bounding box center [376, 217] width 331 height 337
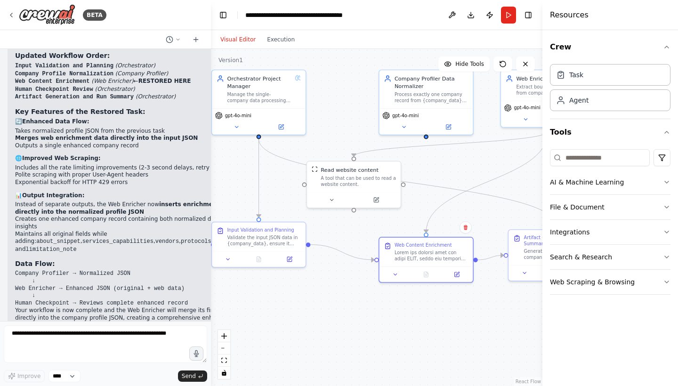
drag, startPoint x: 508, startPoint y: 307, endPoint x: 489, endPoint y: 297, distance: 21.9
click at [489, 297] on div ".deletable-edge-delete-btn { width: 20px; height: 20px; border: 0px solid #ffff…" at bounding box center [376, 217] width 331 height 337
